Goal: Task Accomplishment & Management: Use online tool/utility

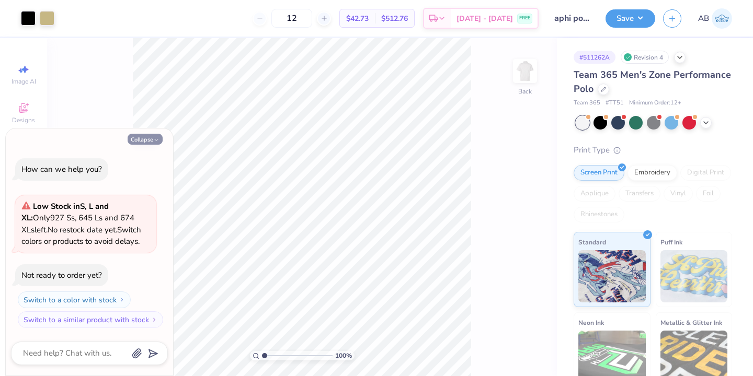
click at [147, 139] on button "Collapse" at bounding box center [145, 139] width 35 height 11
type textarea "x"
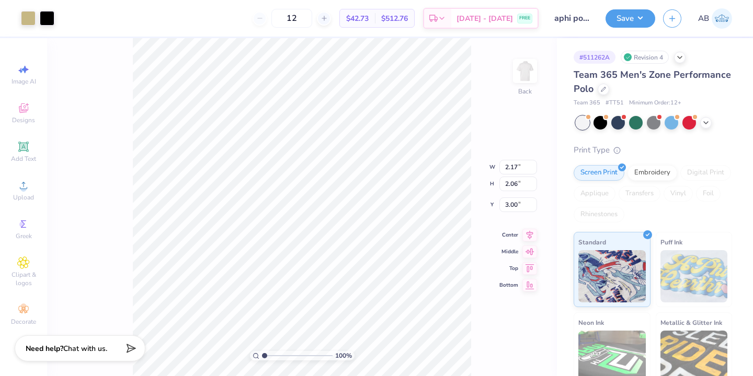
click at [62, 135] on div "100 % Back W 2.17 2.17 " H 2.06 2.06 " Y 3.00 3.00 " Center Middle Top Bottom" at bounding box center [302, 207] width 510 height 338
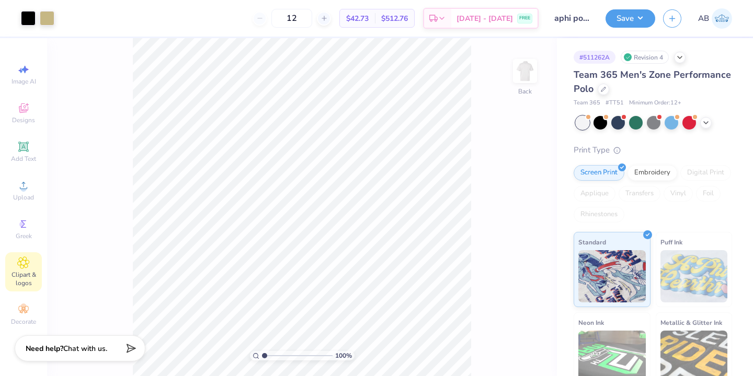
click at [25, 278] on span "Clipart & logos" at bounding box center [23, 279] width 37 height 17
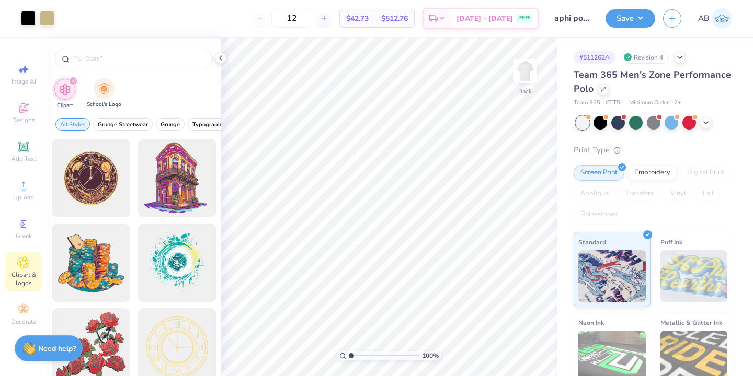
click at [104, 104] on span "School's Logo" at bounding box center [104, 105] width 35 height 8
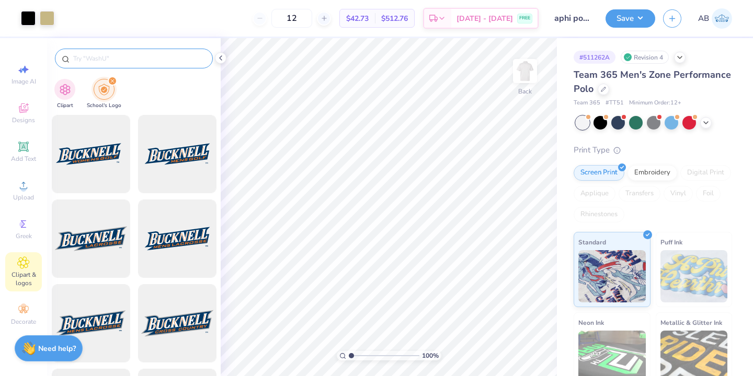
click at [116, 56] on input "text" at bounding box center [139, 58] width 134 height 10
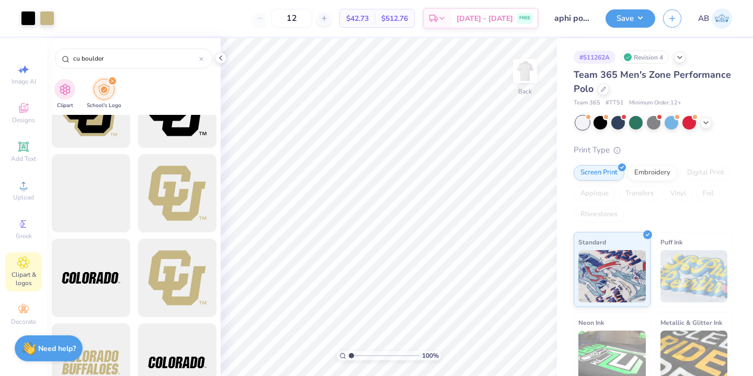
scroll to position [131, 0]
type input "cu boulder"
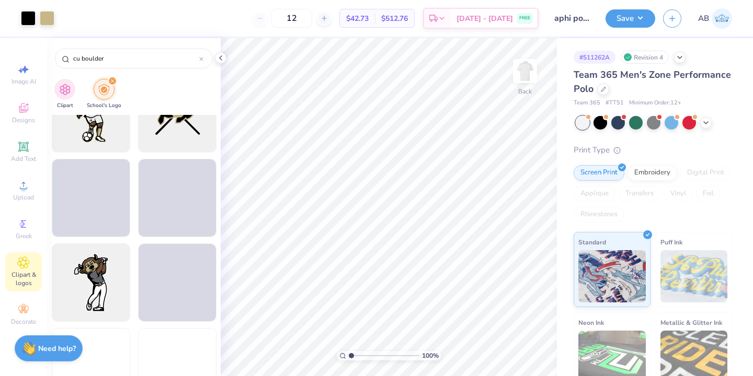
scroll to position [0, 0]
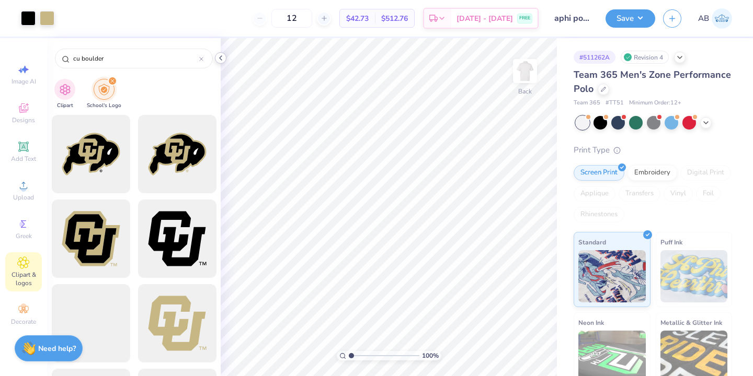
click at [220, 62] on div at bounding box center [221, 58] width 12 height 12
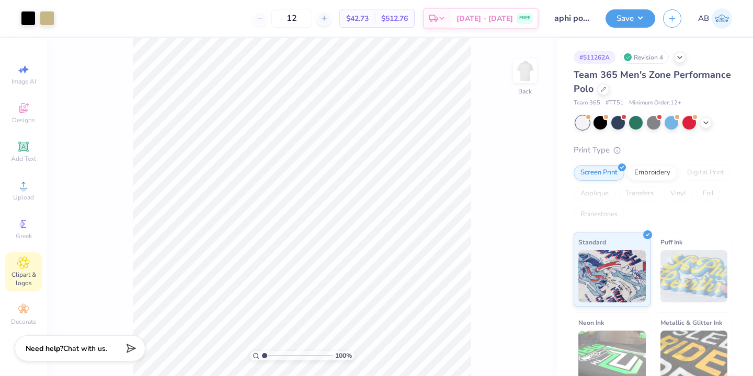
click at [604, 25] on div "Art colors 12 $42.73 Per Item $512.76 Total Est. Delivery Sep 8 - 11 FREE Desig…" at bounding box center [376, 18] width 753 height 37
click at [630, 24] on button "Save" at bounding box center [630, 17] width 50 height 18
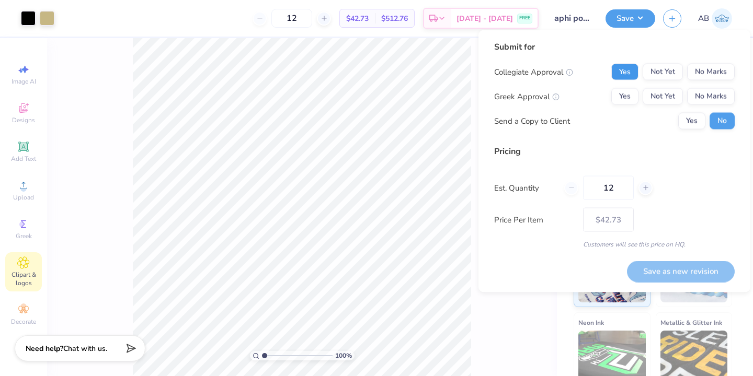
click at [625, 72] on button "Yes" at bounding box center [624, 72] width 27 height 17
click at [631, 97] on button "Yes" at bounding box center [624, 96] width 27 height 17
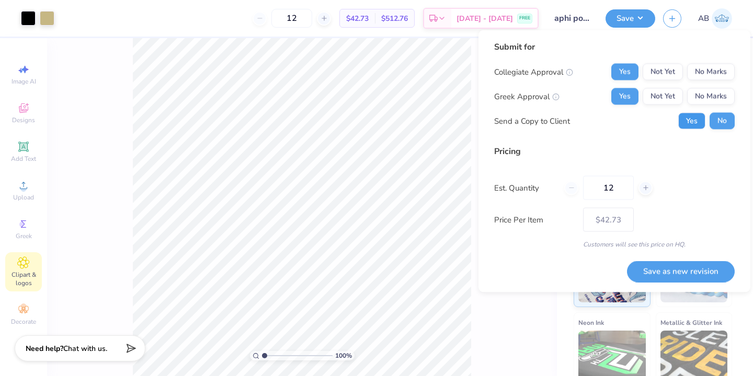
click at [699, 125] on button "Yes" at bounding box center [691, 121] width 27 height 17
click at [696, 271] on button "Save as new revision" at bounding box center [681, 271] width 108 height 21
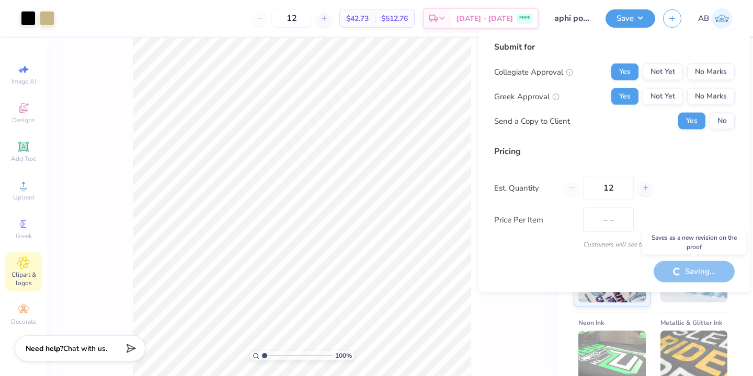
type input "$42.73"
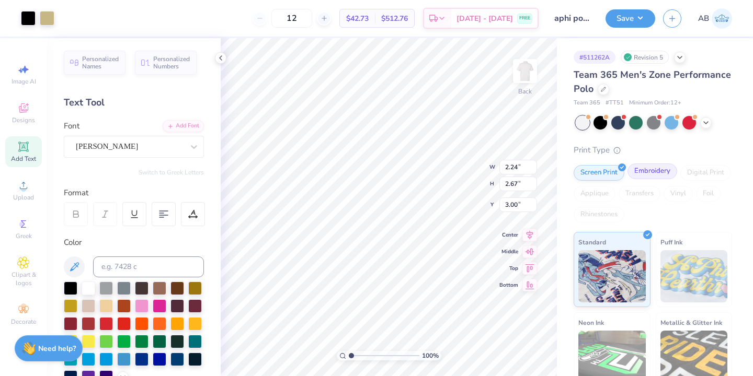
click at [652, 175] on div "Embroidery" at bounding box center [652, 172] width 50 height 16
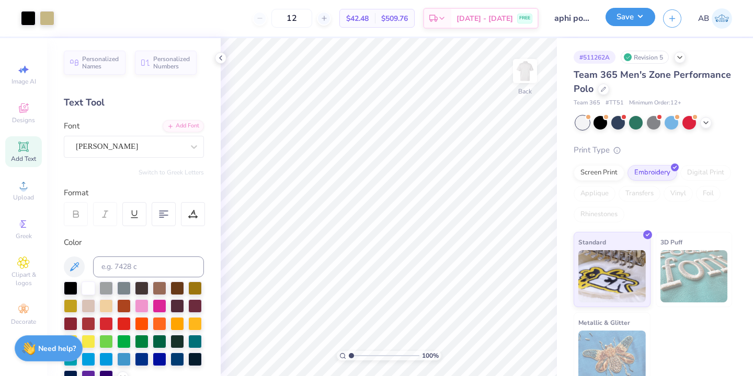
click at [624, 23] on button "Save" at bounding box center [630, 17] width 50 height 18
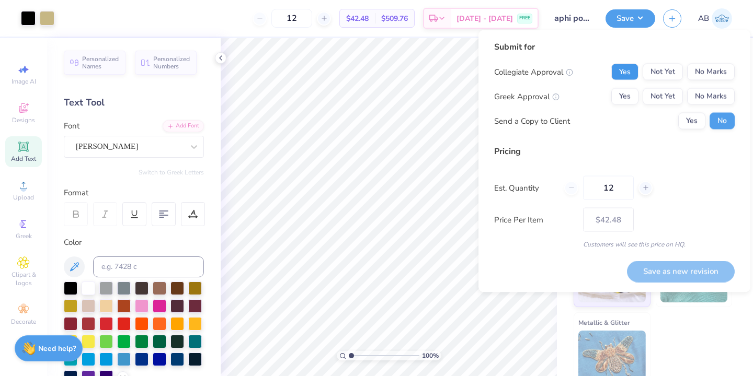
click at [621, 67] on button "Yes" at bounding box center [624, 72] width 27 height 17
click at [623, 101] on button "Yes" at bounding box center [624, 96] width 27 height 17
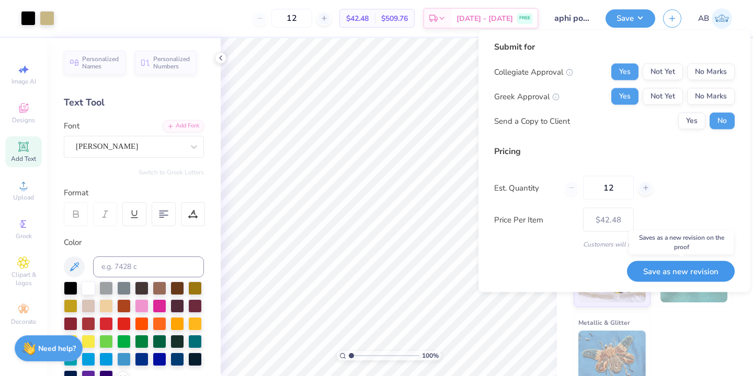
click at [674, 271] on button "Save as new revision" at bounding box center [681, 271] width 108 height 21
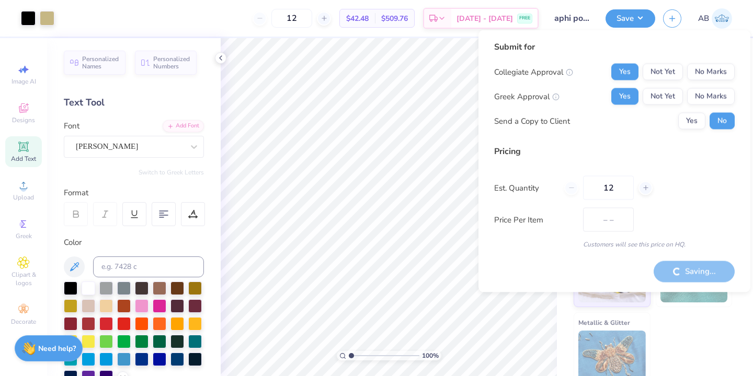
type input "$42.48"
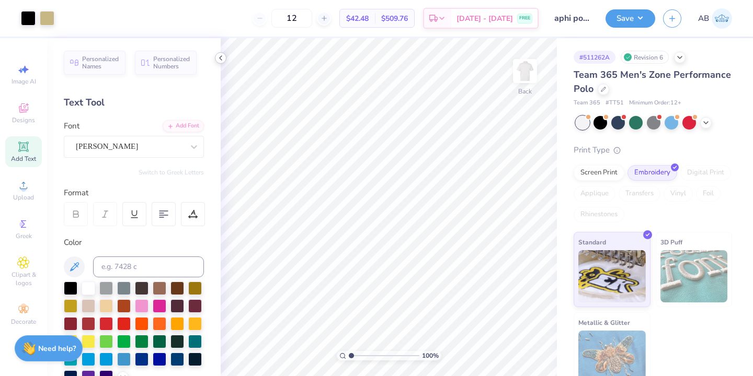
click at [220, 56] on icon at bounding box center [220, 58] width 8 height 8
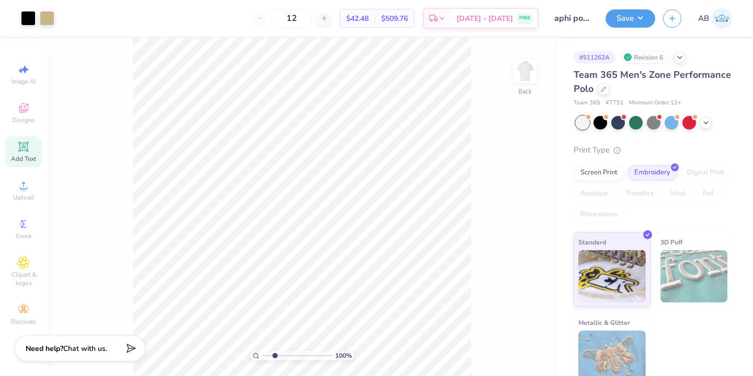
type input "2.84"
type textarea "x"
type input "3.04"
type textarea "x"
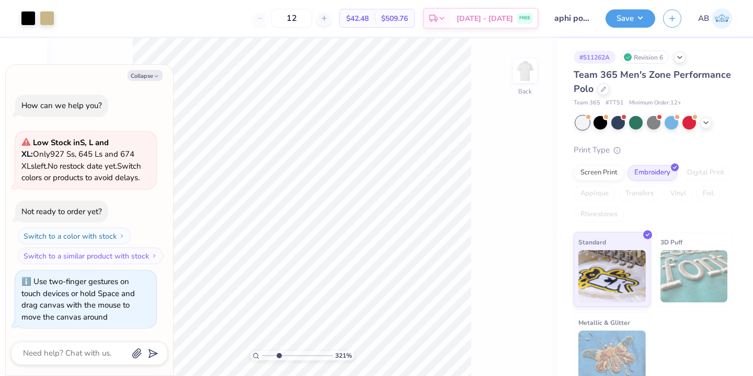
type input "3.21"
type textarea "x"
drag, startPoint x: 265, startPoint y: 355, endPoint x: 295, endPoint y: 355, distance: 30.8
click at [295, 355] on input "range" at bounding box center [297, 355] width 71 height 9
click at [487, 376] on html "Art colors 12 $42.48 Per Item $509.76 Total Est. Delivery Sep 8 - 11 FREE Desig…" at bounding box center [376, 188] width 753 height 376
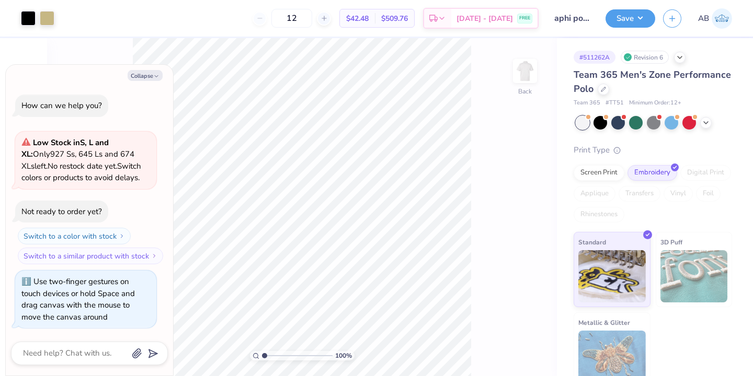
drag, startPoint x: 295, startPoint y: 357, endPoint x: 162, endPoint y: 342, distance: 134.1
type input "1"
click at [262, 351] on input "range" at bounding box center [297, 355] width 71 height 9
click at [134, 72] on button "Collapse" at bounding box center [145, 75] width 35 height 11
type textarea "x"
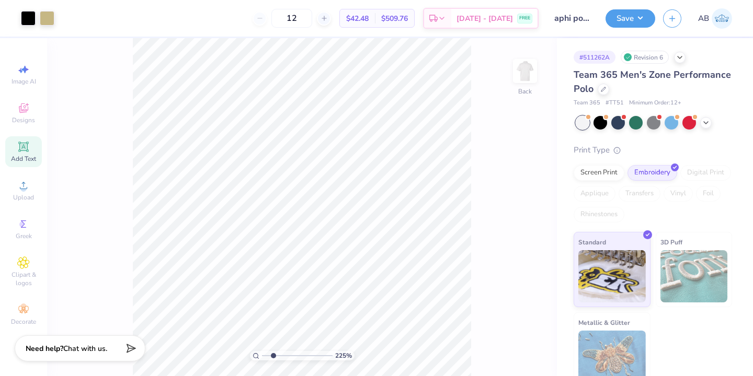
drag, startPoint x: 263, startPoint y: 356, endPoint x: 273, endPoint y: 355, distance: 9.4
click at [273, 355] on input "range" at bounding box center [297, 355] width 71 height 9
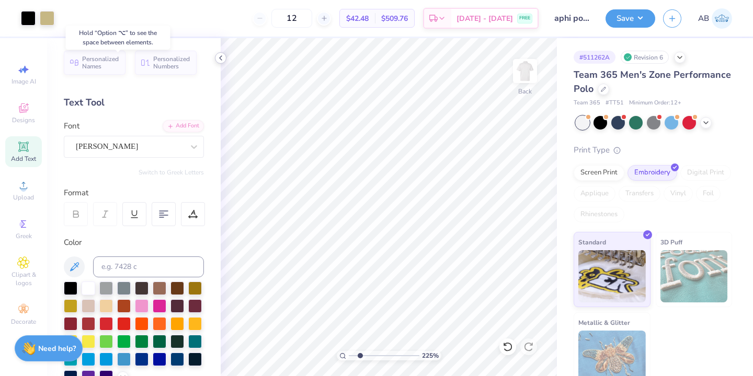
click at [220, 60] on icon at bounding box center [220, 58] width 8 height 8
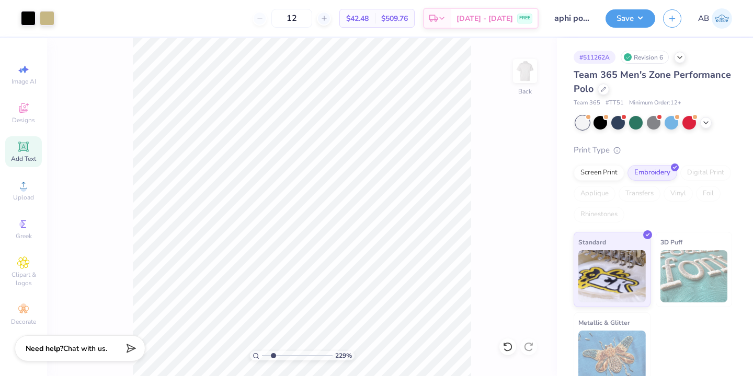
type input "2.29"
click at [273, 358] on input "range" at bounding box center [297, 355] width 71 height 9
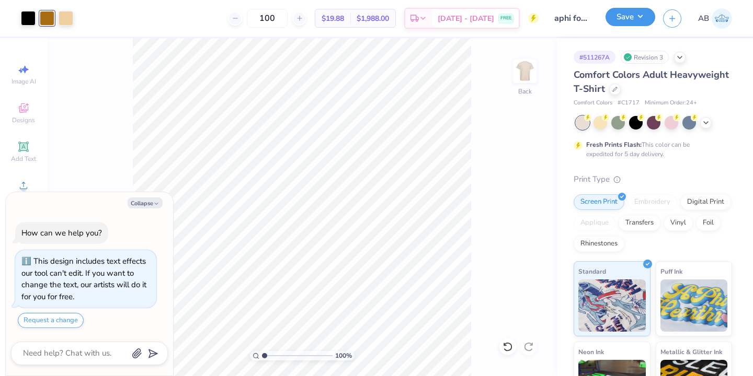
click at [609, 19] on button "Save" at bounding box center [630, 17] width 50 height 18
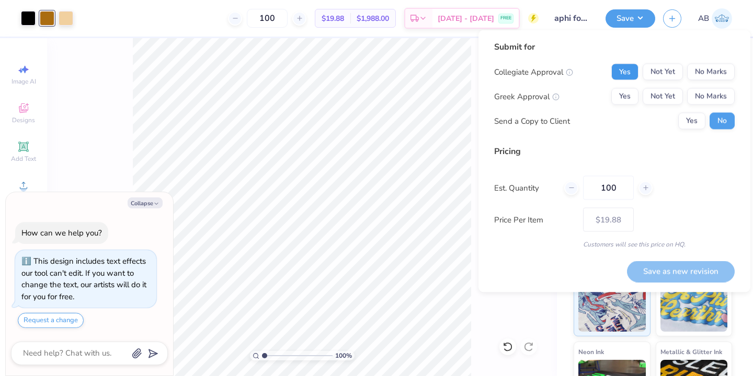
click at [630, 75] on button "Yes" at bounding box center [624, 72] width 27 height 17
click at [627, 88] on button "Yes" at bounding box center [624, 96] width 27 height 17
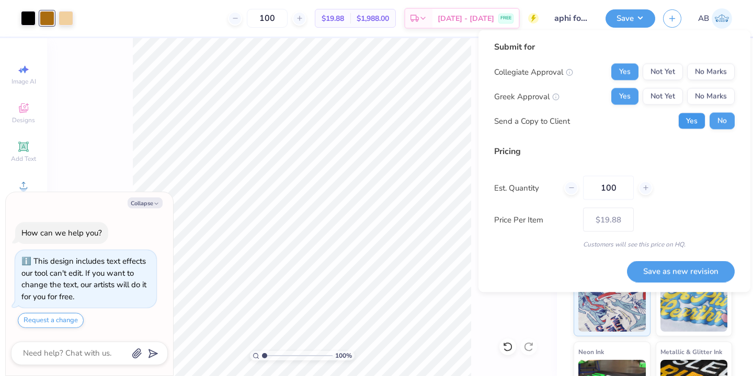
click at [700, 121] on button "Yes" at bounding box center [691, 121] width 27 height 17
type textarea "x"
click at [659, 270] on button "Save as new revision" at bounding box center [681, 271] width 108 height 21
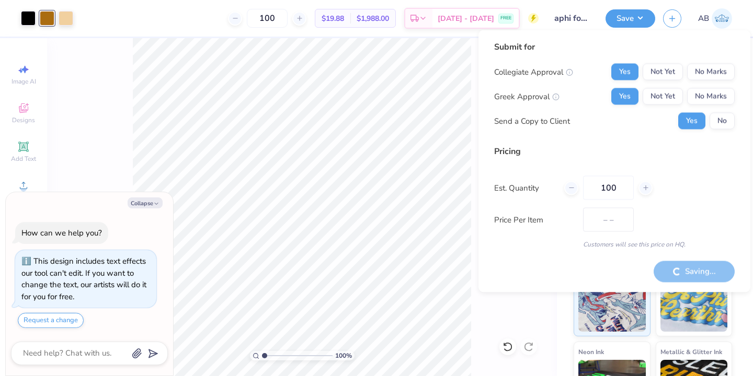
type input "$19.88"
type textarea "x"
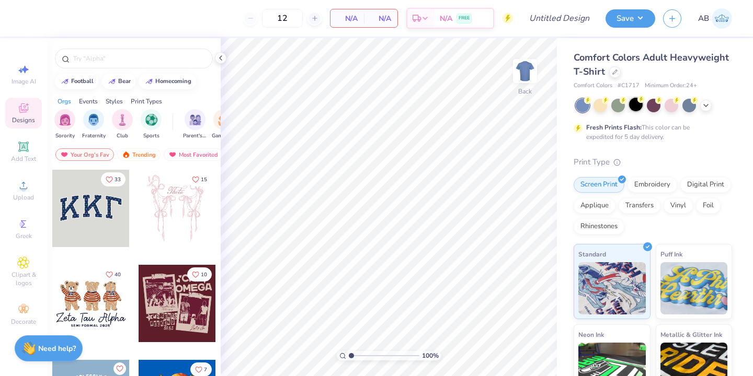
click at [636, 103] on div at bounding box center [636, 105] width 14 height 14
click at [524, 77] on img at bounding box center [525, 71] width 42 height 42
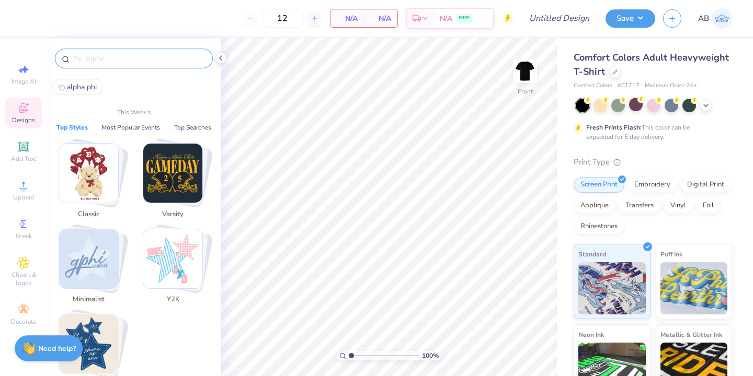
click at [163, 61] on input "text" at bounding box center [139, 58] width 134 height 10
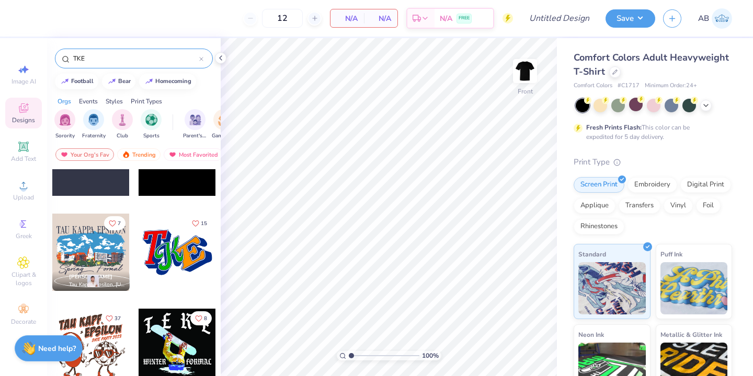
scroll to position [28, 0]
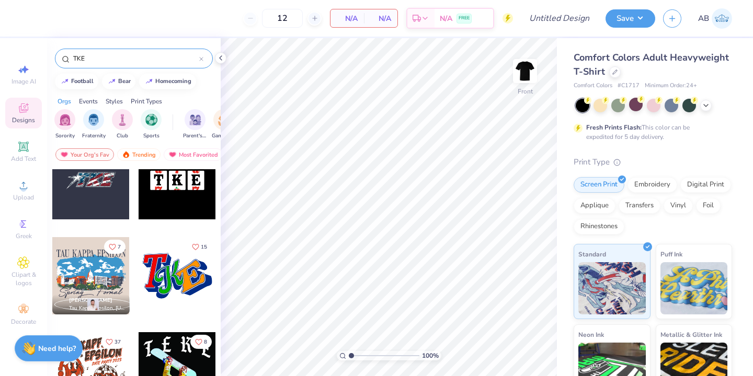
type input "TKE"
click at [182, 179] on div at bounding box center [177, 180] width 77 height 77
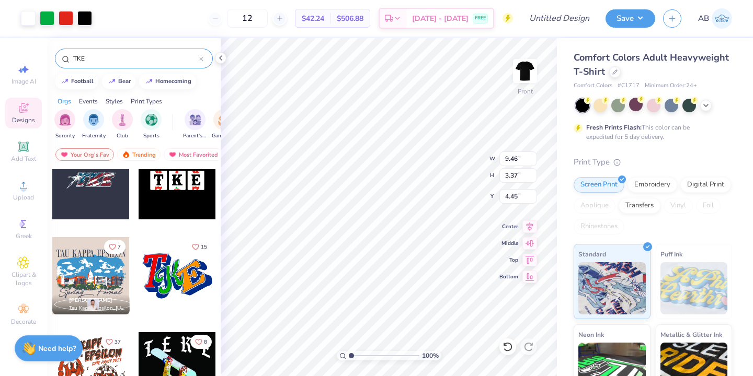
type input "4.45"
type input "11.70"
type input "4.17"
type input "3.67"
click at [220, 61] on icon at bounding box center [220, 58] width 8 height 8
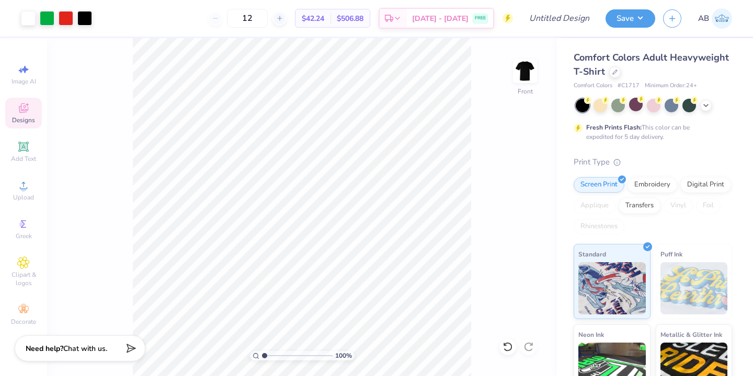
click at [27, 116] on div "Designs" at bounding box center [23, 113] width 37 height 31
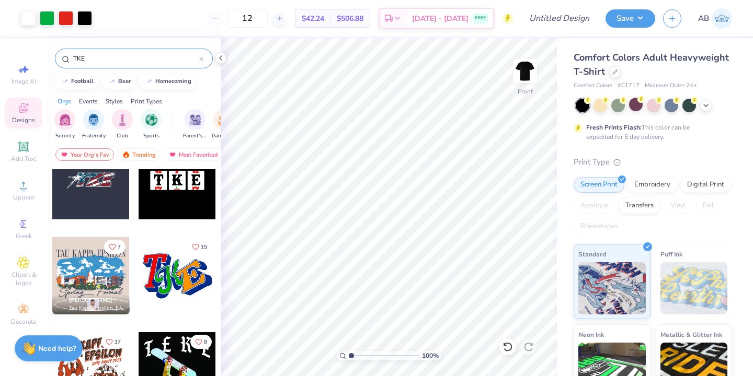
click at [176, 187] on div at bounding box center [177, 180] width 77 height 77
type input "10.94"
type input "1.85"
type input "1.89"
type input "11.63"
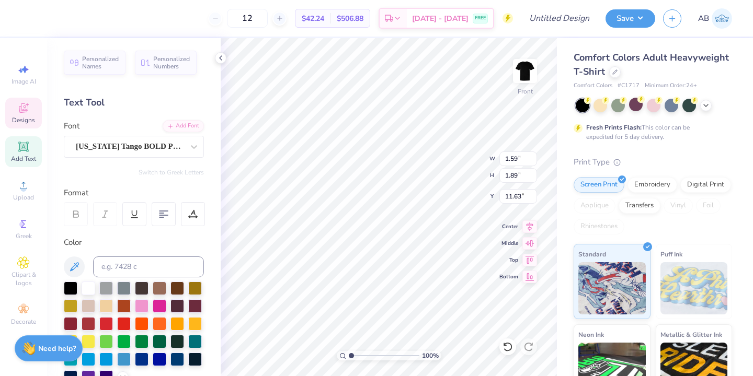
type input "19.47"
click at [92, 288] on div at bounding box center [89, 288] width 14 height 14
type textarea "FALL RUSH"
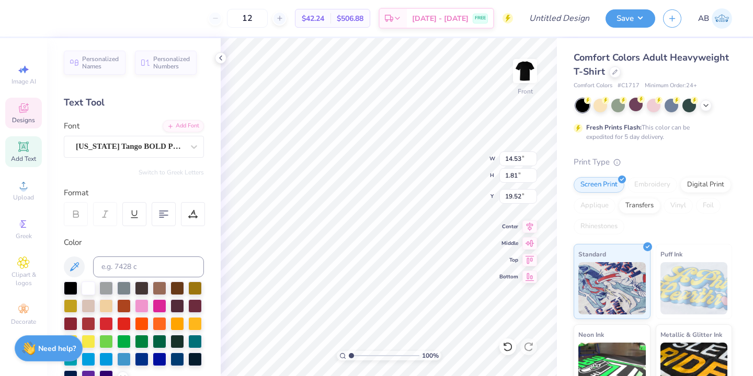
type input "10.24"
type input "1.28"
type input "9.17"
type input "7.83"
type input "0.98"
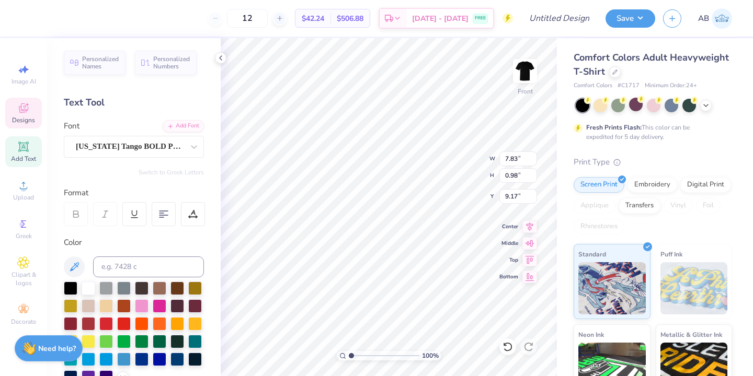
scroll to position [0, 2]
type textarea "FALL RUSH"
type input "9.18"
type input "5.34"
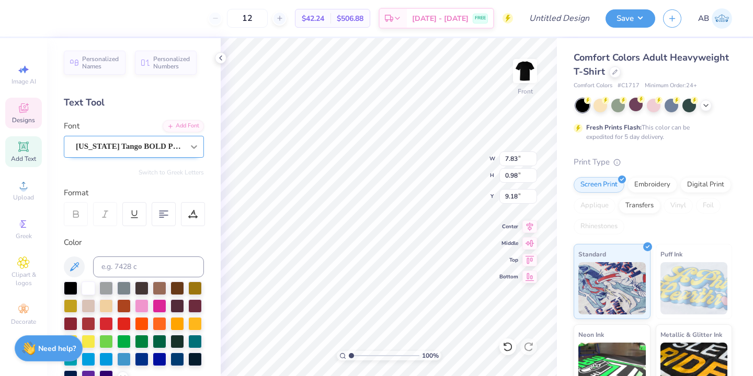
type input "0.67"
type input "2.67"
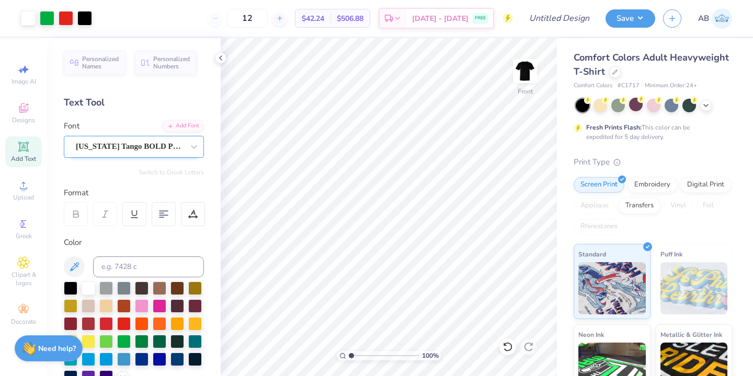
click at [158, 146] on div "Texas Tango BOLD PERSONAL USE" at bounding box center [130, 147] width 110 height 16
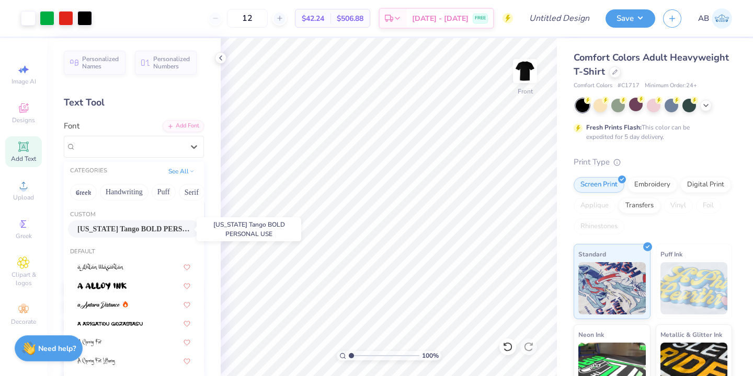
click at [158, 228] on span "Texas Tango BOLD PERSONAL USE" at bounding box center [133, 229] width 113 height 11
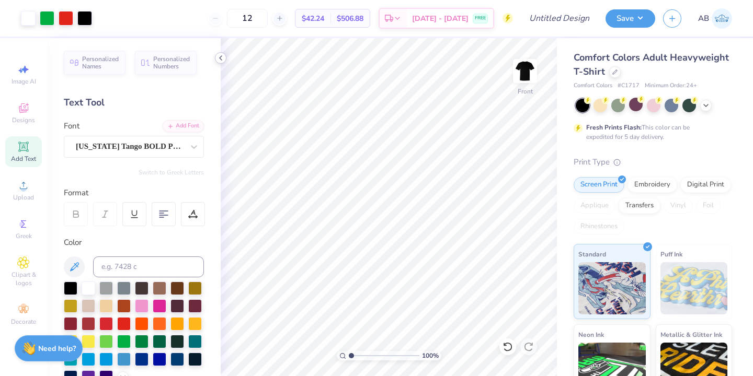
click at [223, 58] on icon at bounding box center [220, 58] width 8 height 8
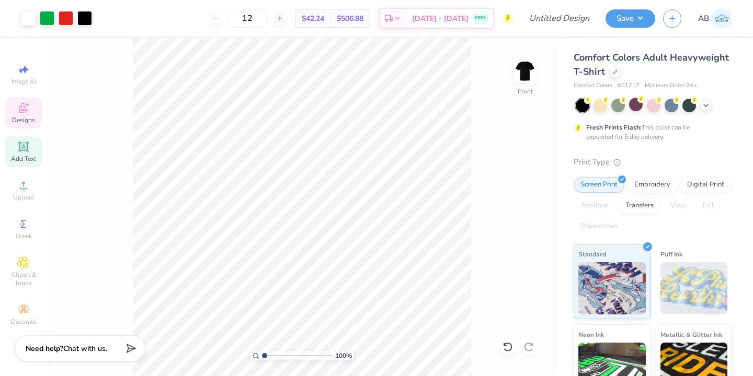
click at [29, 111] on icon at bounding box center [23, 108] width 13 height 13
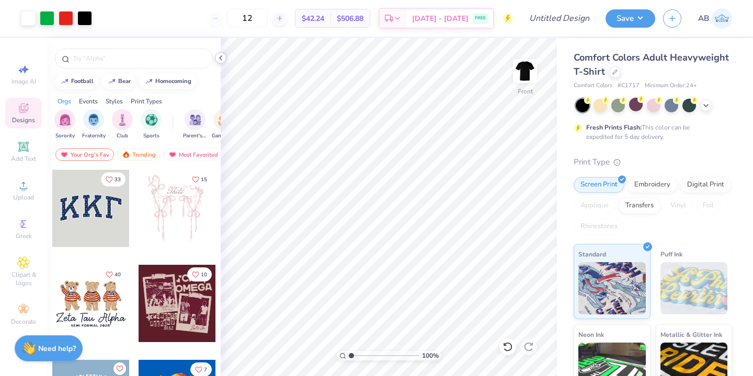
click at [223, 59] on icon at bounding box center [220, 58] width 8 height 8
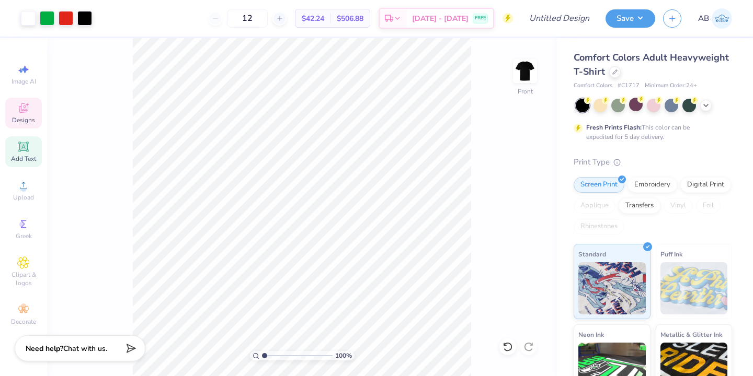
click at [27, 152] on icon at bounding box center [23, 147] width 13 height 13
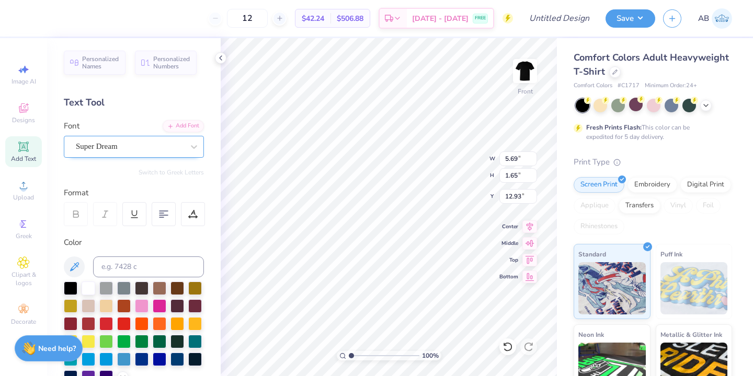
click at [162, 146] on div "Super Dream" at bounding box center [130, 147] width 110 height 16
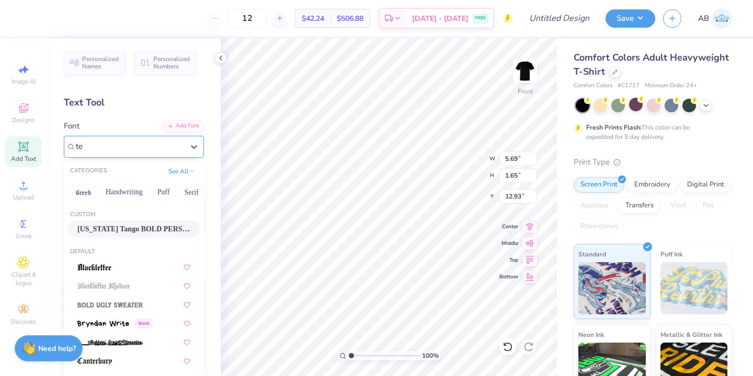
click at [145, 232] on span "Texas Tango BOLD PERSONAL USE" at bounding box center [133, 229] width 113 height 11
type input "te"
type input "6.42"
type input "1.75"
type input "12.87"
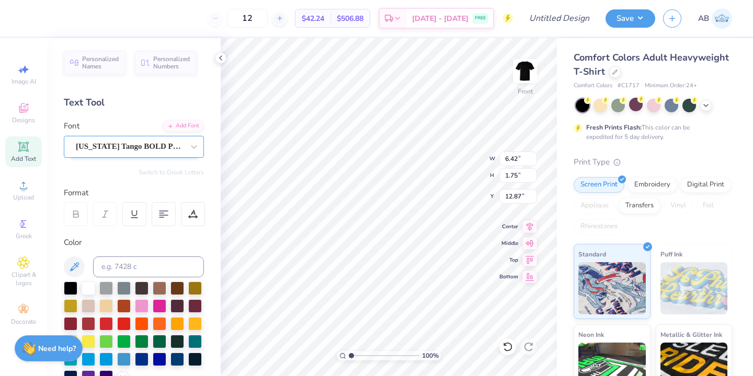
scroll to position [0, 0]
type textarea "boulder, CO"
type input "5.14"
type input "0.62"
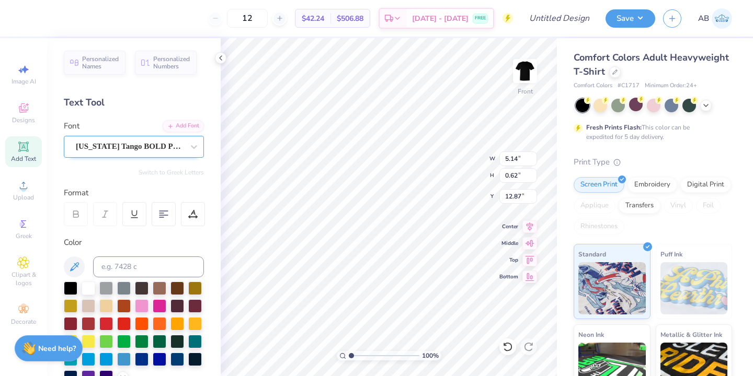
type input "7.85"
type input "8.11"
click at [113, 142] on div "Texas Tango BOLD PERSONAL USE" at bounding box center [130, 147] width 110 height 16
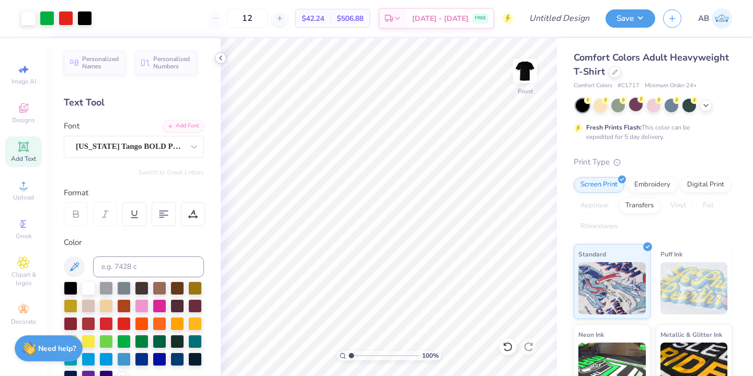
click at [217, 61] on icon at bounding box center [220, 58] width 8 height 8
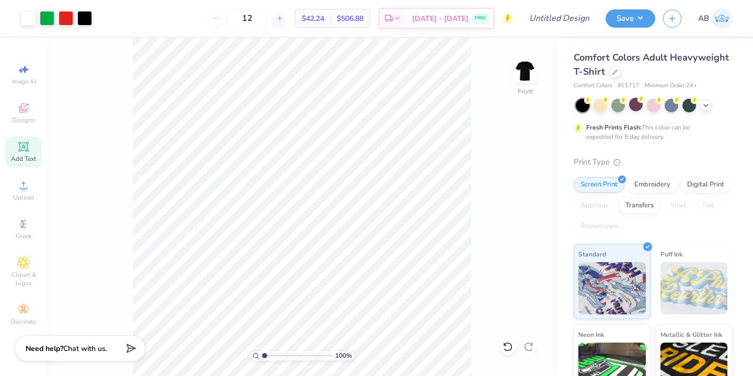
click at [24, 150] on icon at bounding box center [23, 147] width 8 height 8
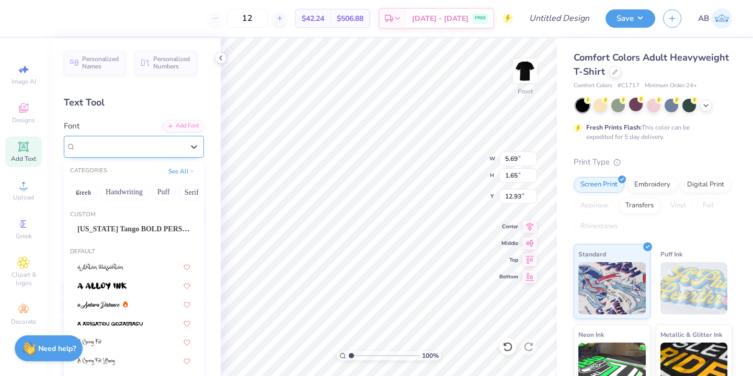
click at [151, 149] on div "Super Dream" at bounding box center [130, 147] width 110 height 16
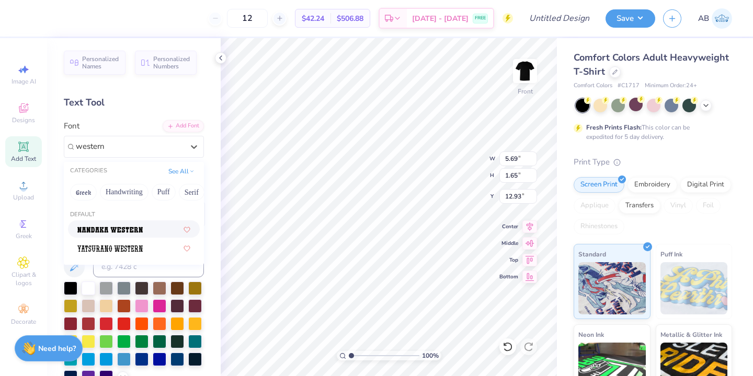
click at [143, 230] on div at bounding box center [133, 229] width 113 height 11
type input "western"
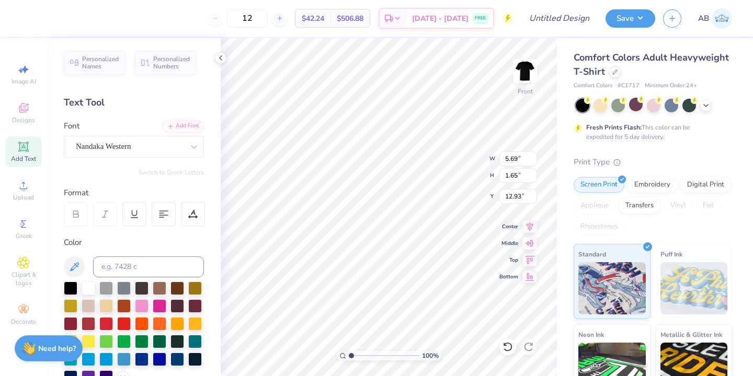
type input "5.48"
type input "1.85"
type input "12.83"
type textarea "2025"
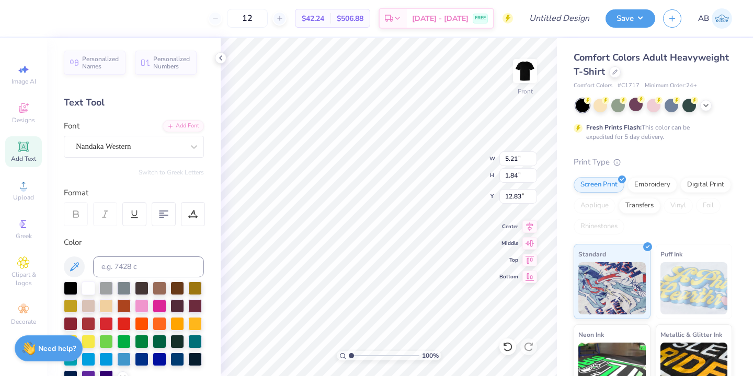
type input "1.47"
type input "0.52"
type input "8.73"
type input "3.00"
type input "12.92"
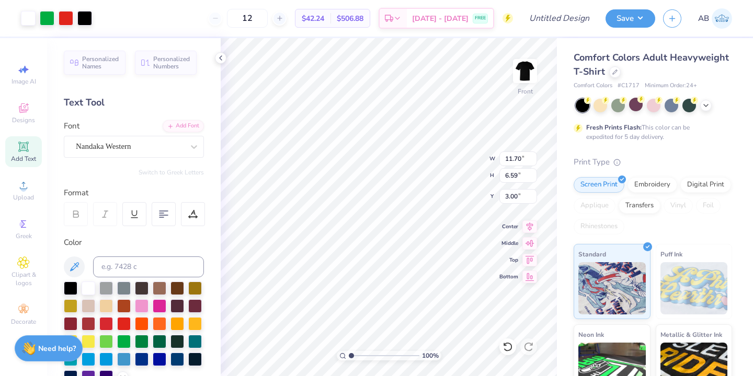
type input "7.28"
type input "14.15"
type input "7.97"
click at [532, 70] on img at bounding box center [525, 71] width 42 height 42
click at [221, 59] on icon at bounding box center [220, 58] width 8 height 8
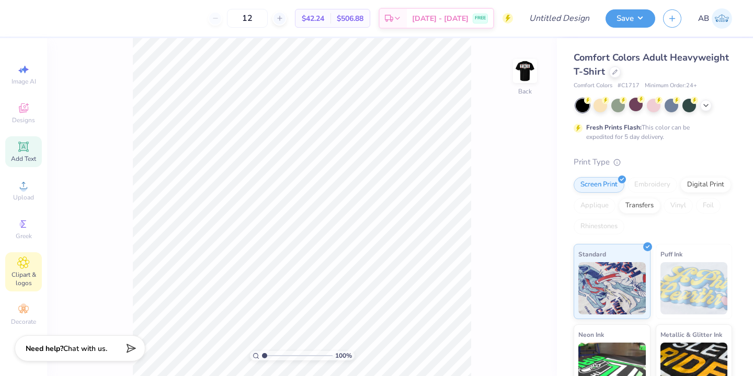
click at [27, 259] on icon at bounding box center [23, 263] width 12 height 13
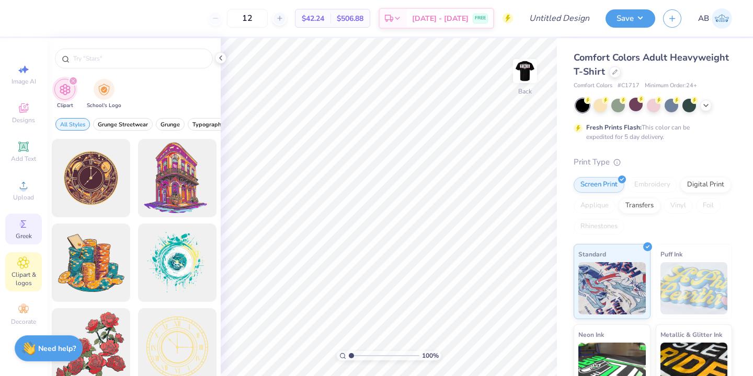
click at [20, 230] on icon at bounding box center [23, 224] width 13 height 13
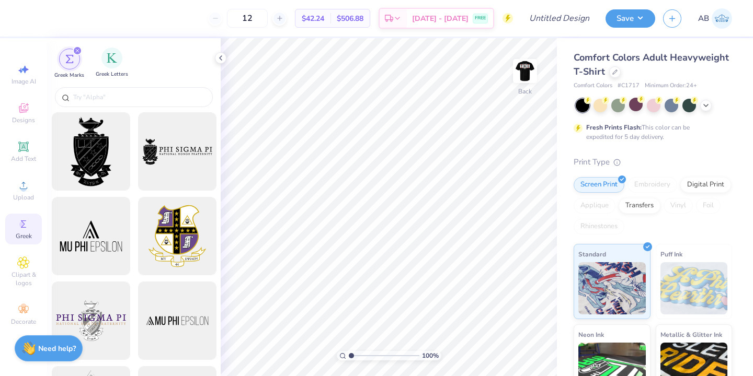
click at [106, 67] on div "Greek Letters" at bounding box center [112, 63] width 32 height 31
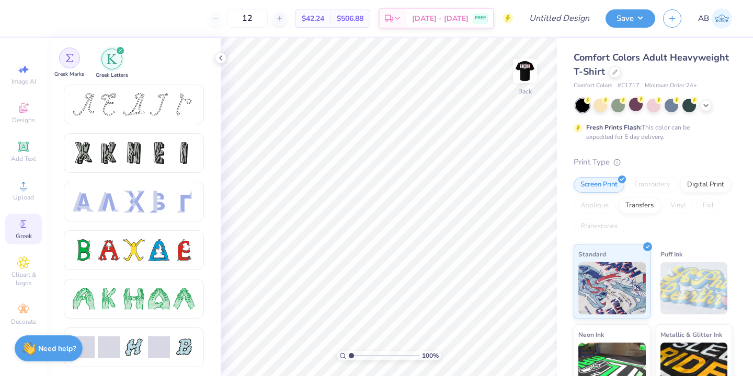
click at [75, 65] on div "filter for Greek Marks" at bounding box center [69, 58] width 21 height 21
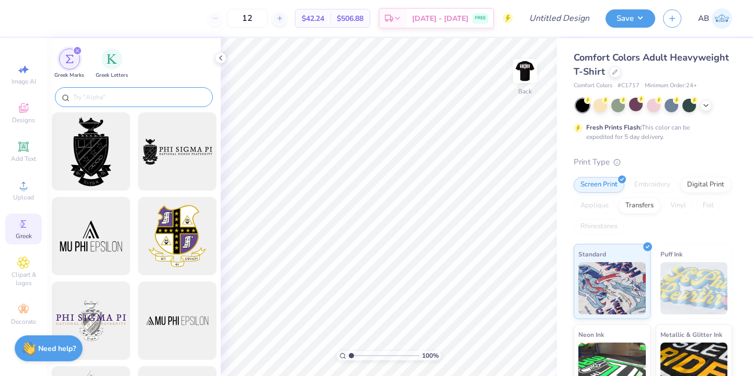
click at [97, 91] on div at bounding box center [134, 97] width 158 height 20
click at [100, 97] on input "text" at bounding box center [139, 97] width 134 height 10
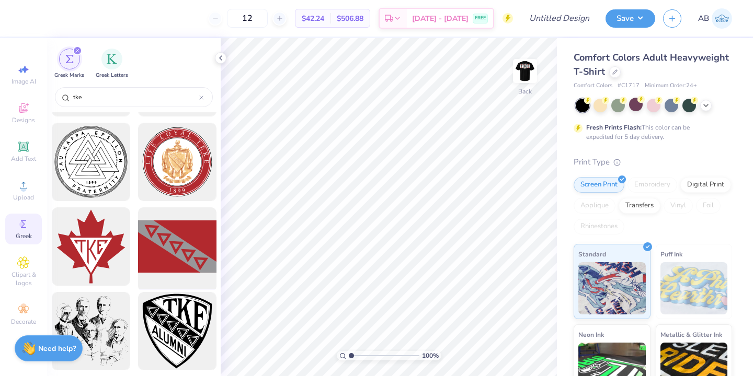
scroll to position [641, 0]
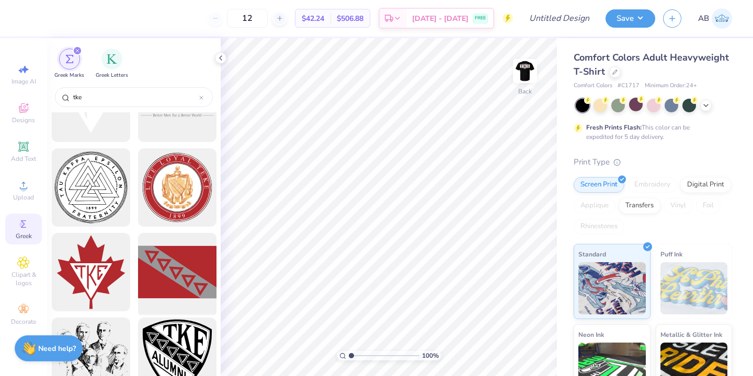
type input "tke"
click at [172, 270] on div at bounding box center [177, 273] width 86 height 86
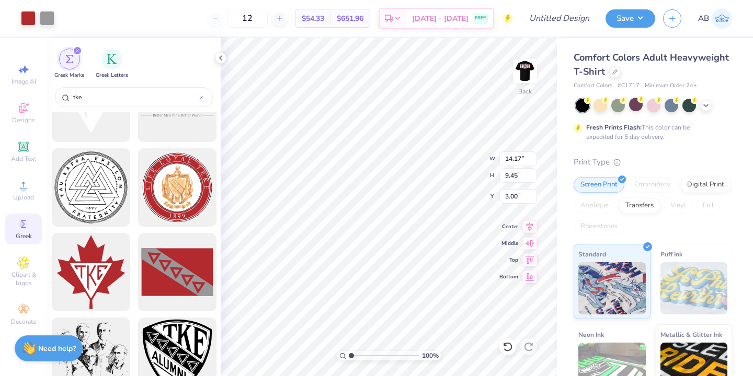
type input "2.41"
type input "1.61"
click at [530, 69] on img at bounding box center [525, 71] width 42 height 42
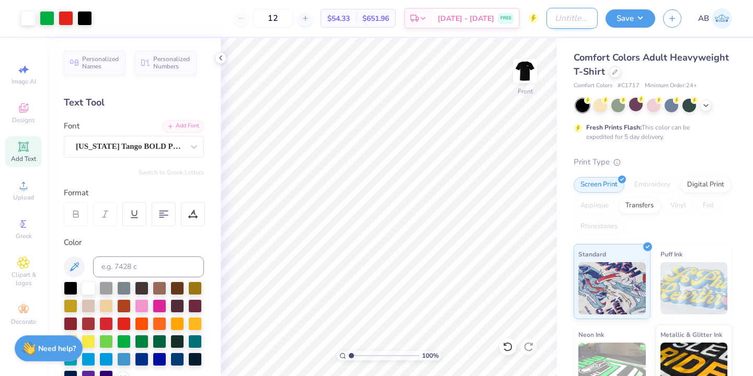
click at [563, 26] on input "Design Title" at bounding box center [571, 18] width 51 height 21
type input "tke rush shirt"
click at [629, 16] on button "Save" at bounding box center [630, 17] width 50 height 18
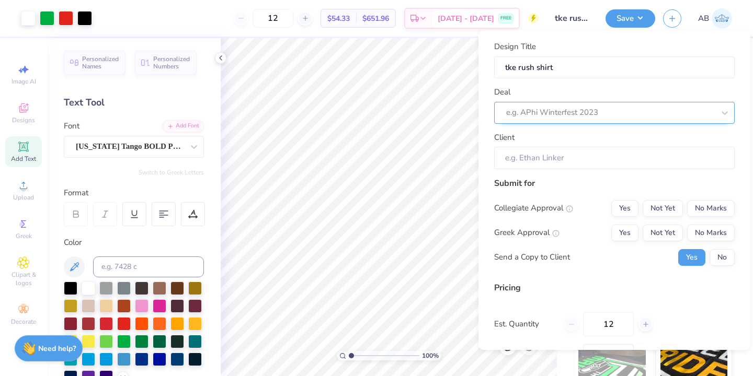
click at [584, 105] on div "e.g. APhi Winterfest 2023" at bounding box center [610, 113] width 210 height 16
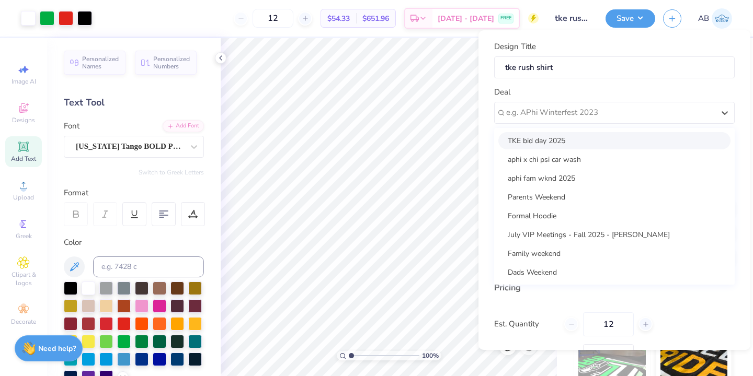
click at [561, 135] on div "TKE bid day 2025" at bounding box center [614, 140] width 232 height 17
type input "Carson Turk"
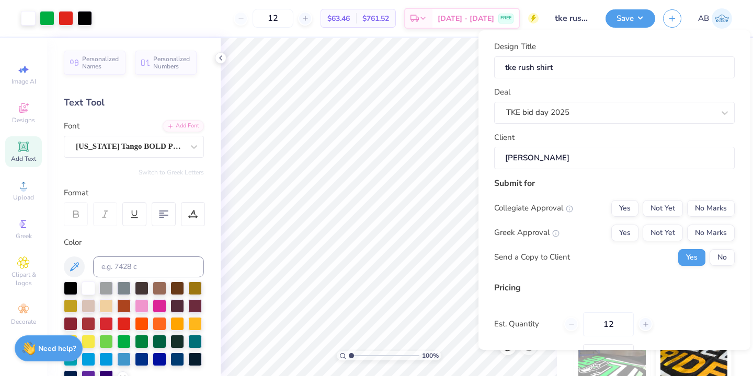
click at [605, 208] on div "Collegiate Approval Yes Not Yet No Marks" at bounding box center [614, 208] width 240 height 17
click at [642, 212] on div "Yes Not Yet No Marks" at bounding box center [672, 208] width 123 height 17
click at [653, 213] on button "Not Yet" at bounding box center [663, 208] width 40 height 17
click at [624, 240] on button "Yes" at bounding box center [624, 233] width 27 height 17
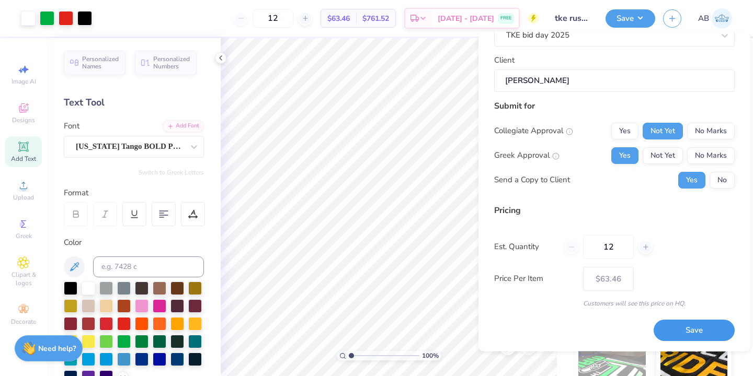
click at [704, 337] on button "Save" at bounding box center [693, 330] width 81 height 21
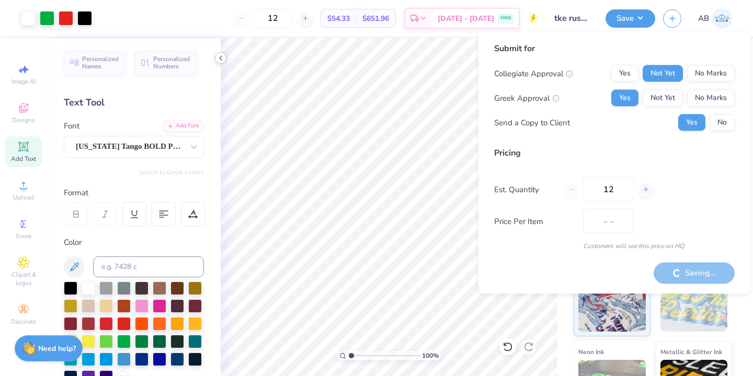
type input "$63.46"
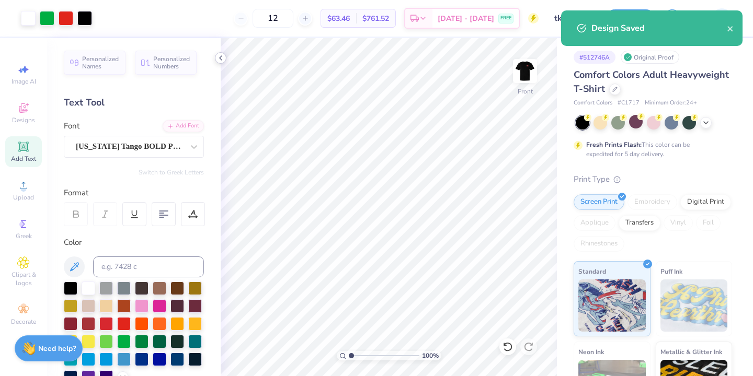
click at [218, 56] on icon at bounding box center [220, 58] width 8 height 8
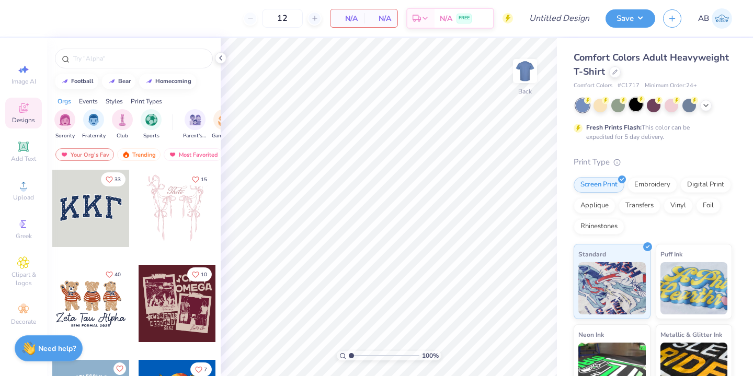
click at [637, 105] on div at bounding box center [636, 105] width 14 height 14
click at [519, 70] on img at bounding box center [525, 71] width 42 height 42
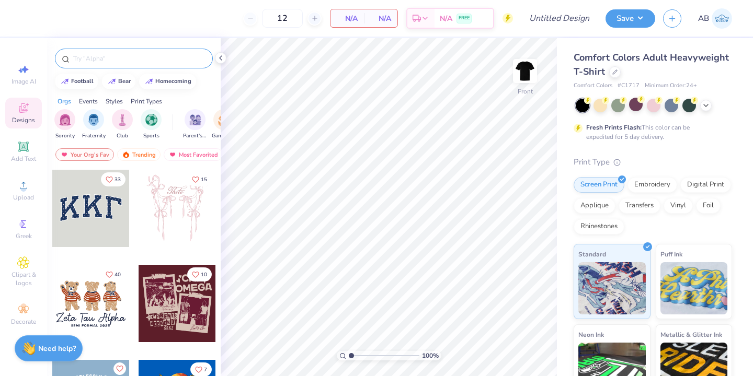
click at [107, 61] on input "text" at bounding box center [139, 58] width 134 height 10
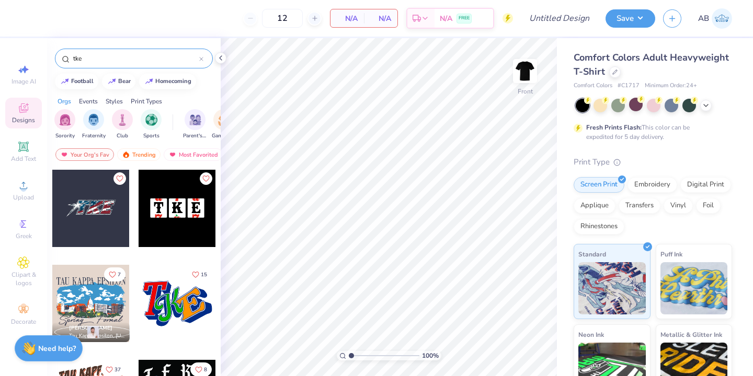
type input "tke"
click at [89, 204] on div at bounding box center [90, 208] width 77 height 77
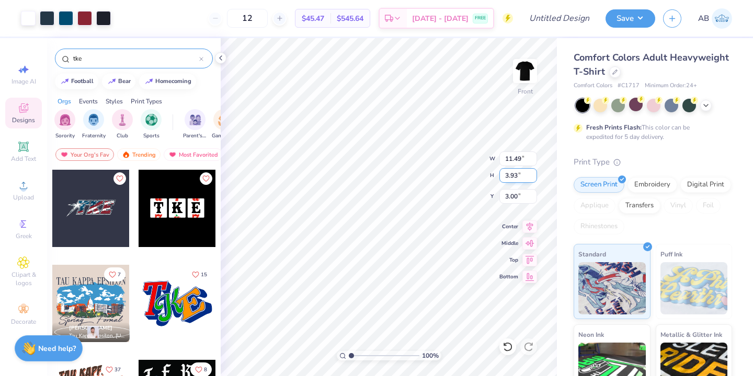
type input "11.49"
type input "3.93"
type input "14.55"
type input "4.98"
click at [217, 60] on icon at bounding box center [220, 58] width 8 height 8
